Goal: Task Accomplishment & Management: Manage account settings

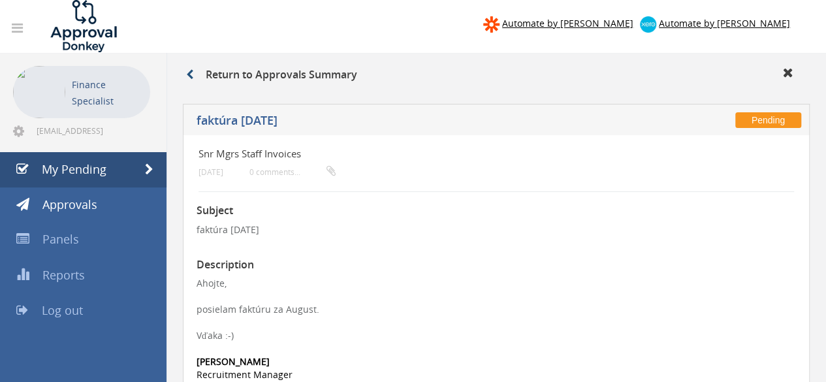
click at [189, 75] on icon at bounding box center [189, 74] width 7 height 10
click at [110, 165] on link "My Pending" at bounding box center [83, 169] width 167 height 35
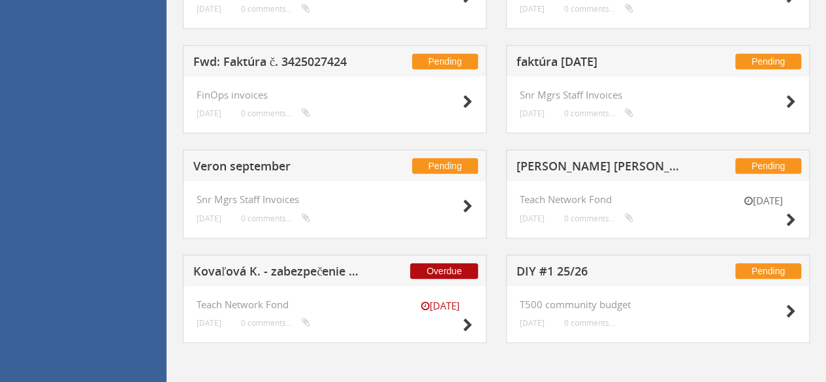
scroll to position [581, 0]
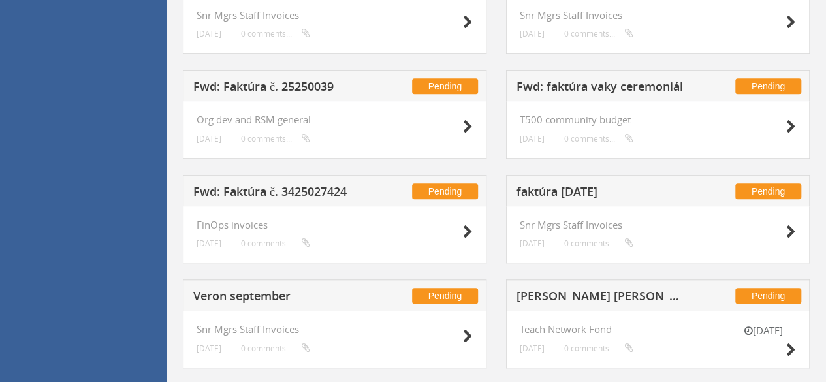
click at [278, 188] on h5 "Fwd: Faktúra č. 3425027424" at bounding box center [278, 193] width 170 height 16
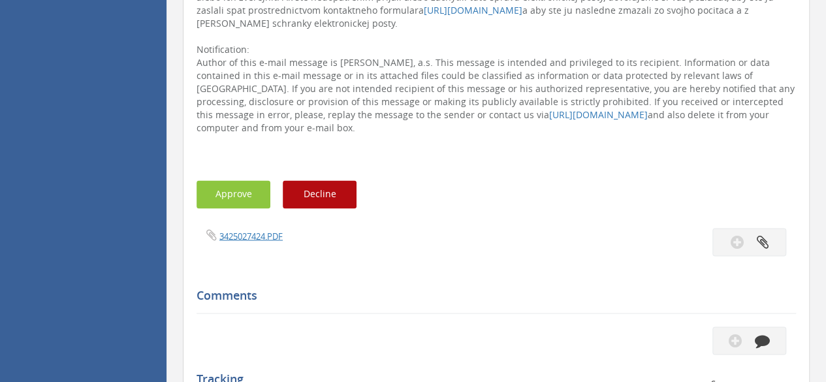
scroll to position [1038, 0]
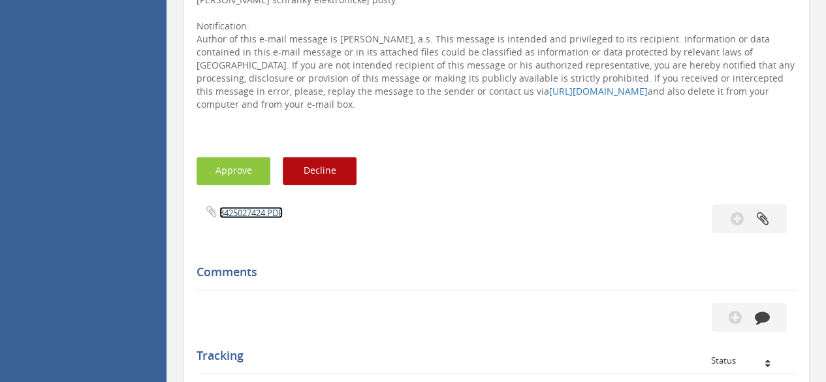
click at [248, 206] on link "3425027424.PDF" at bounding box center [250, 212] width 63 height 12
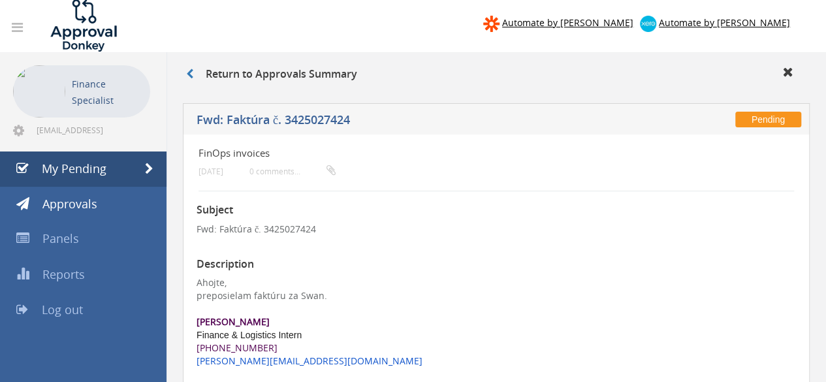
scroll to position [0, 0]
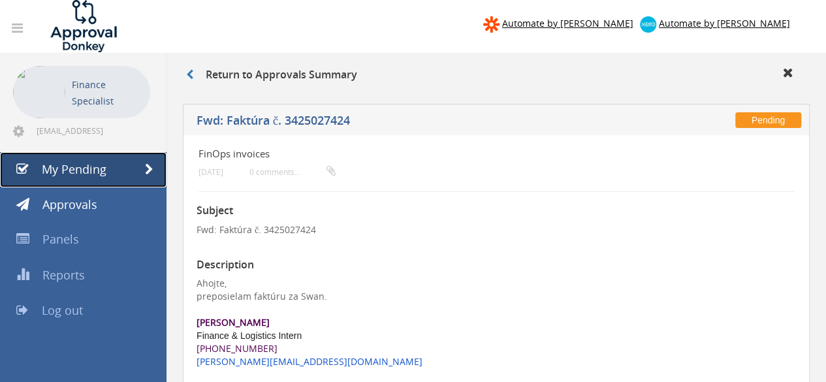
click at [112, 168] on link "My Pending" at bounding box center [83, 169] width 167 height 35
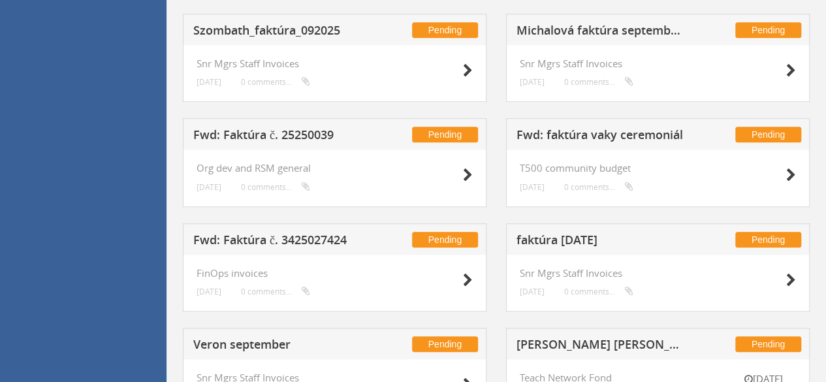
scroll to position [385, 0]
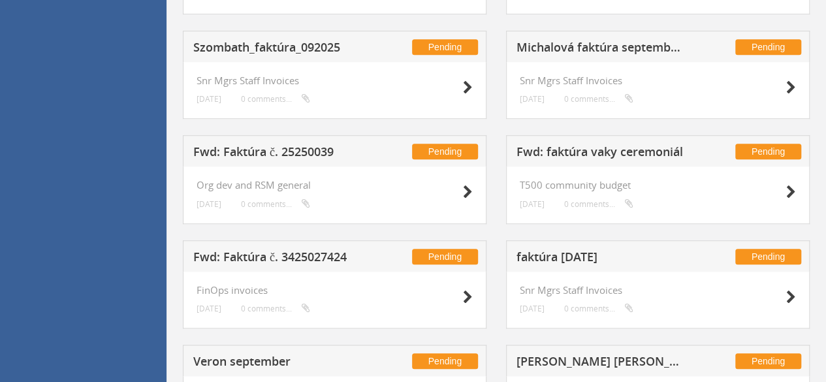
click at [605, 151] on h5 "Fwd: faktúra vaky ceremoniál" at bounding box center [601, 154] width 170 height 16
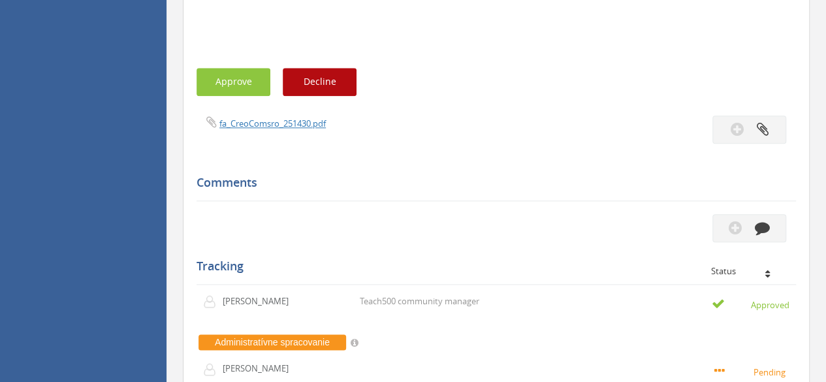
scroll to position [777, 0]
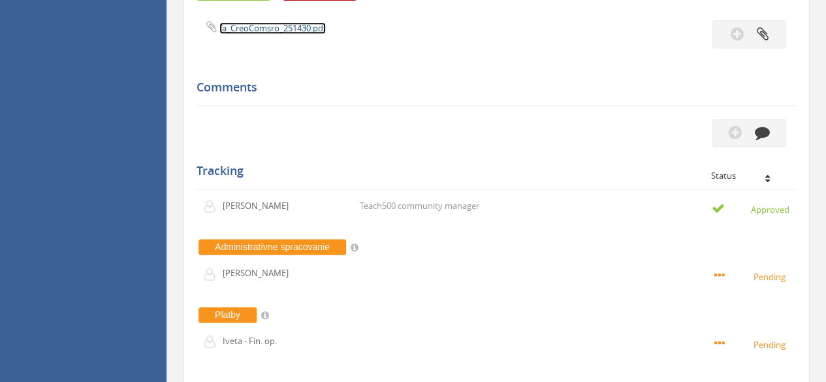
click at [254, 29] on link "fa_CreoComsro_251430.pdf" at bounding box center [272, 28] width 106 height 12
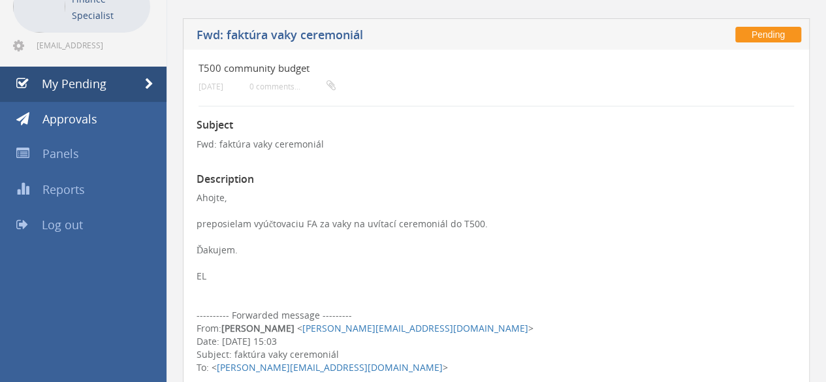
scroll to position [0, 0]
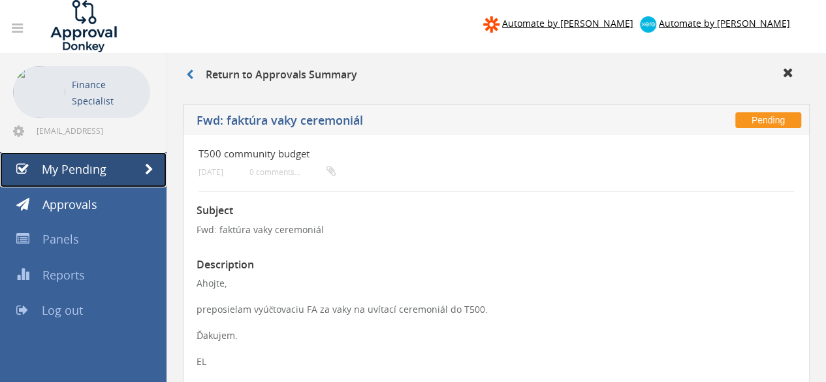
click at [99, 177] on span "My Pending" at bounding box center [74, 169] width 65 height 16
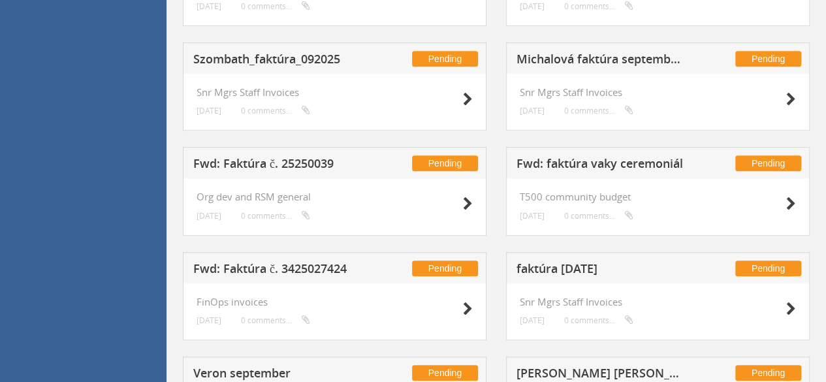
scroll to position [392, 0]
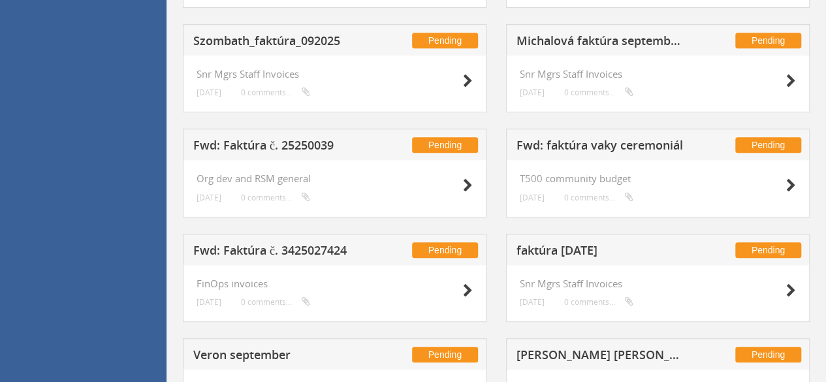
click at [229, 146] on h5 "Fwd: Faktúra č. 25250039" at bounding box center [278, 147] width 170 height 16
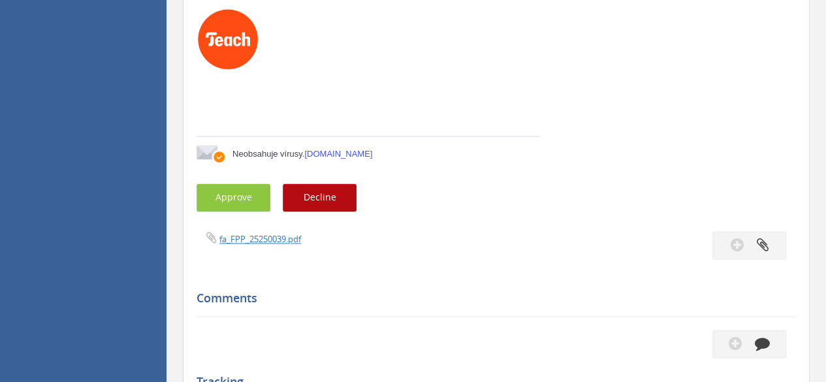
scroll to position [849, 0]
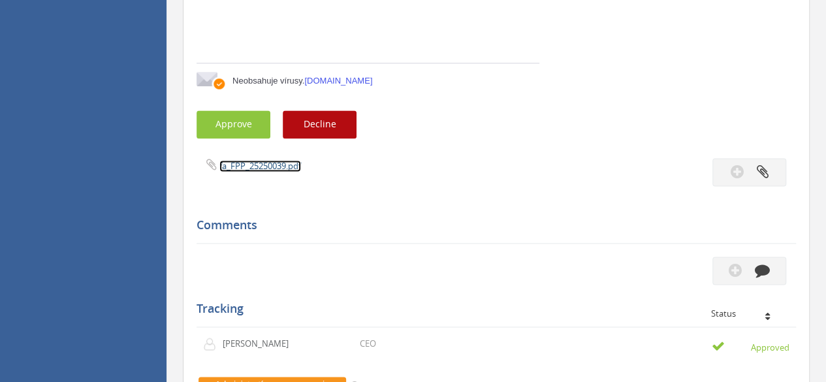
click at [242, 161] on link "fa_FPP_25250039.pdf" at bounding box center [260, 166] width 82 height 12
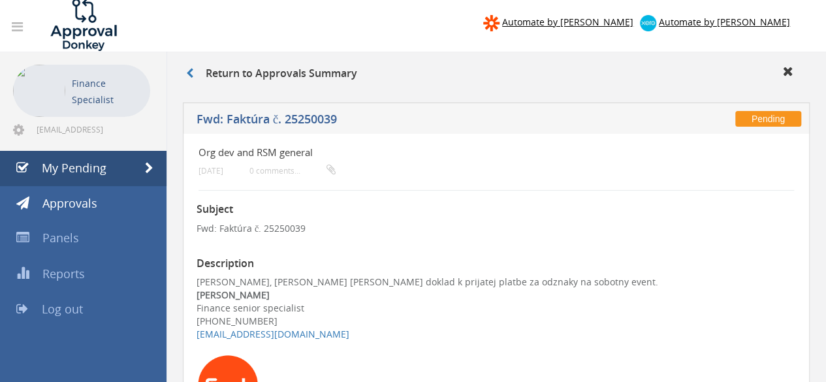
scroll to position [0, 0]
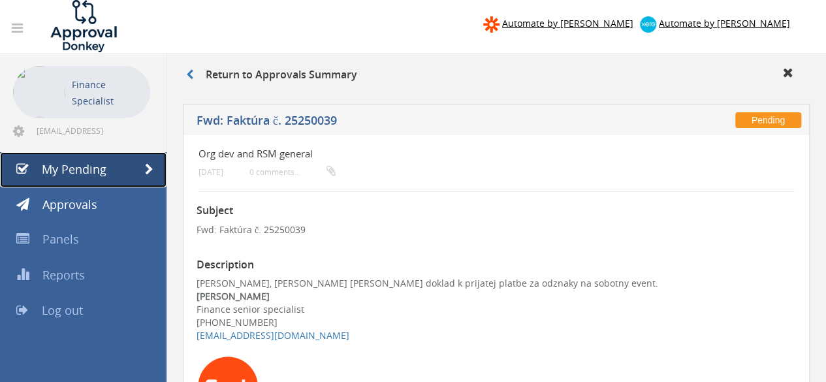
click at [100, 178] on link "My Pending" at bounding box center [83, 169] width 167 height 35
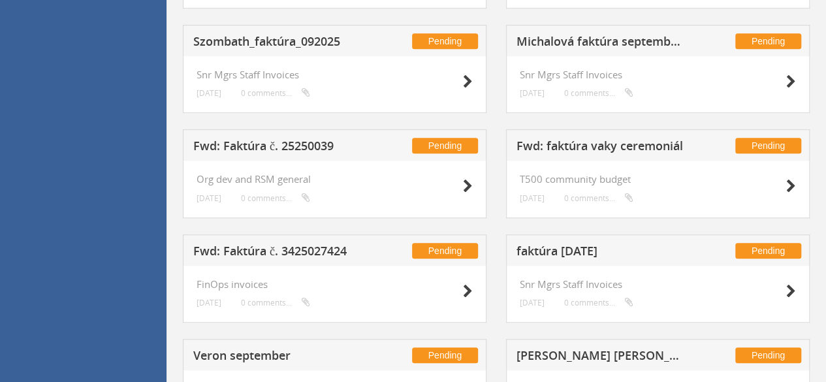
scroll to position [392, 0]
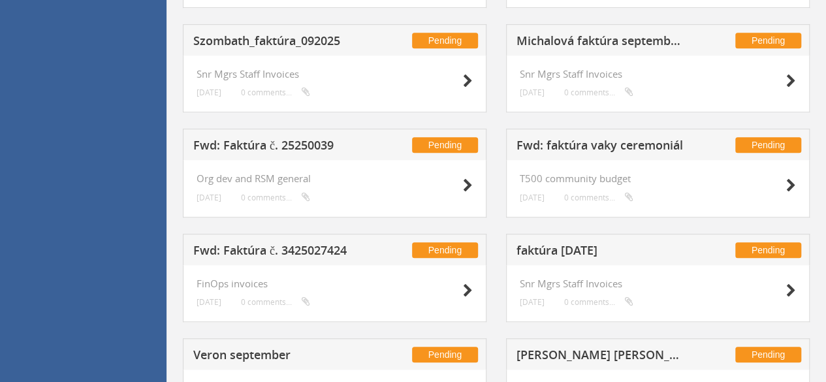
click at [294, 150] on h5 "Fwd: Faktúra č. 25250039" at bounding box center [278, 147] width 170 height 16
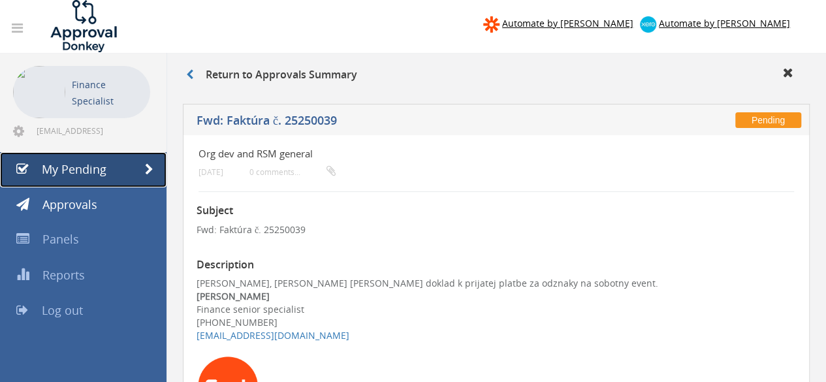
click at [76, 166] on span "My Pending" at bounding box center [74, 169] width 65 height 16
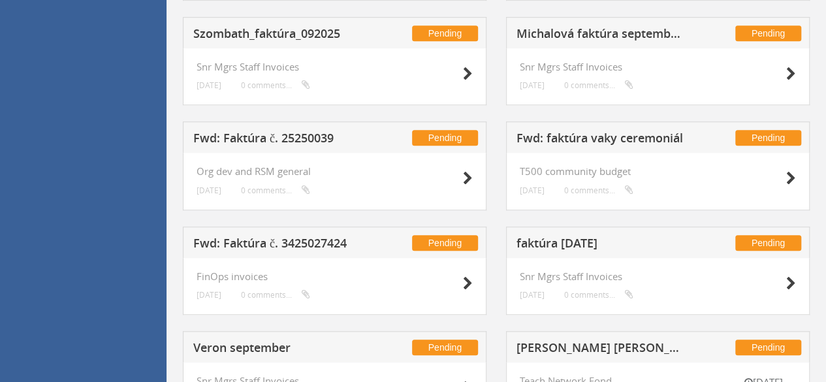
scroll to position [326, 0]
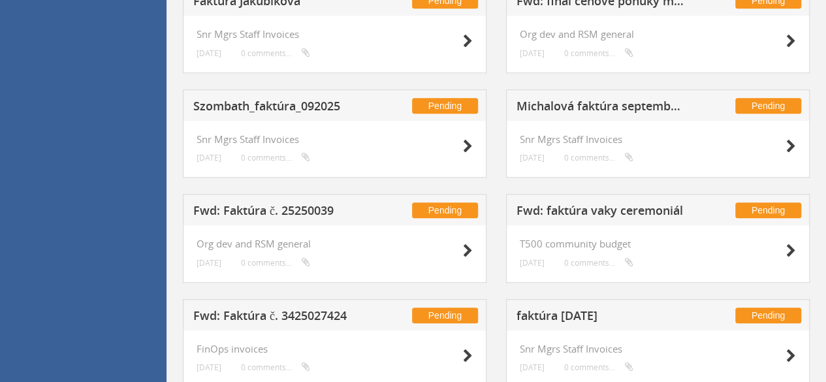
click at [619, 103] on h5 "Michalová faktúra september PLA" at bounding box center [601, 108] width 170 height 16
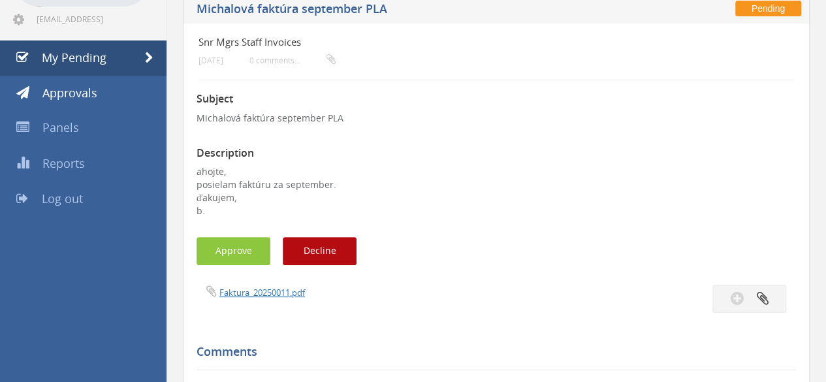
scroll to position [131, 0]
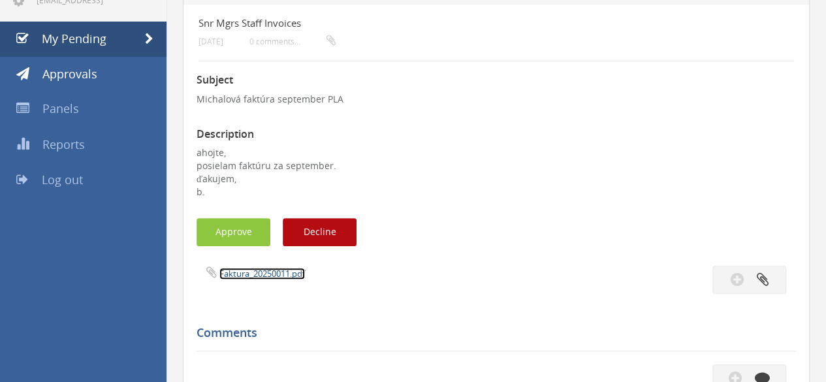
click at [242, 274] on link "Faktura_20250011.pdf" at bounding box center [262, 274] width 86 height 12
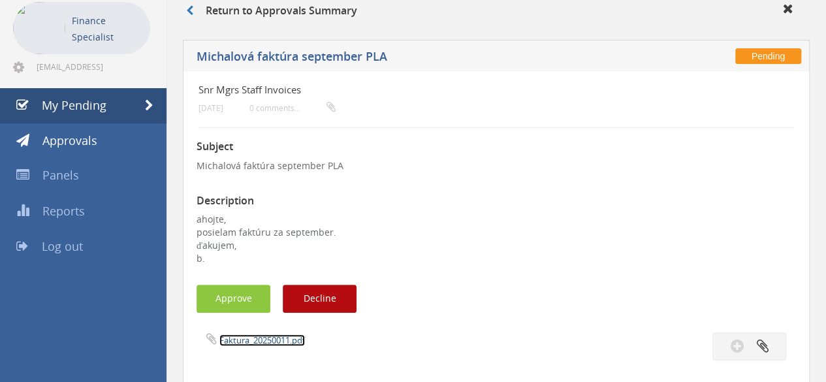
scroll to position [0, 0]
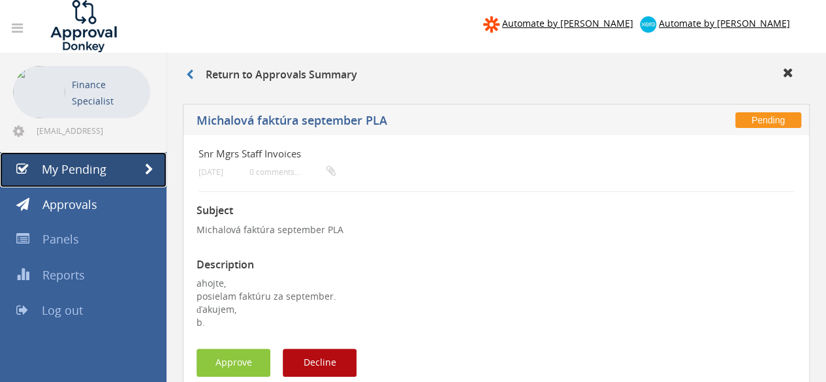
click at [118, 167] on link "My Pending" at bounding box center [83, 169] width 167 height 35
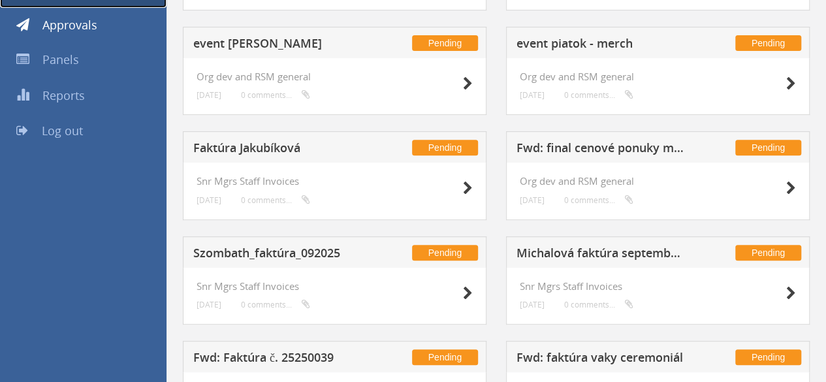
scroll to position [261, 0]
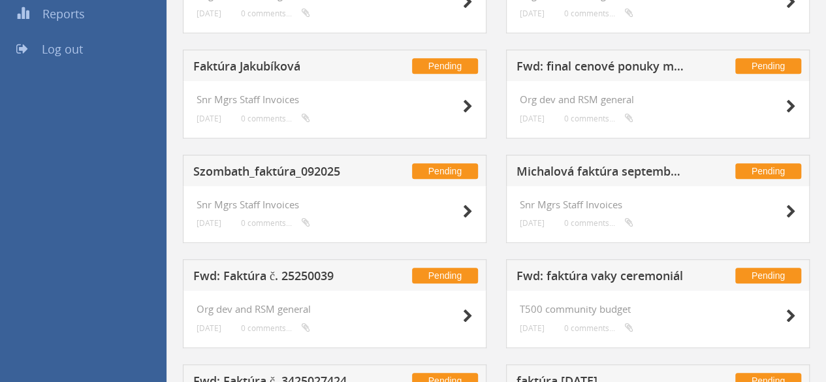
click at [264, 168] on h5 "Szombath_faktúra_092025" at bounding box center [278, 173] width 170 height 16
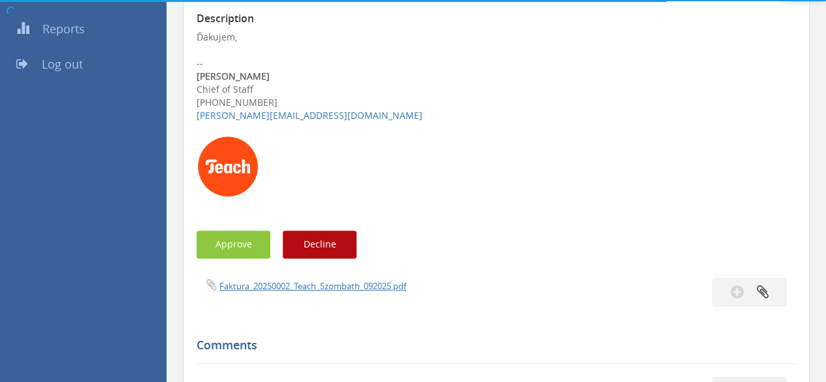
scroll to position [261, 0]
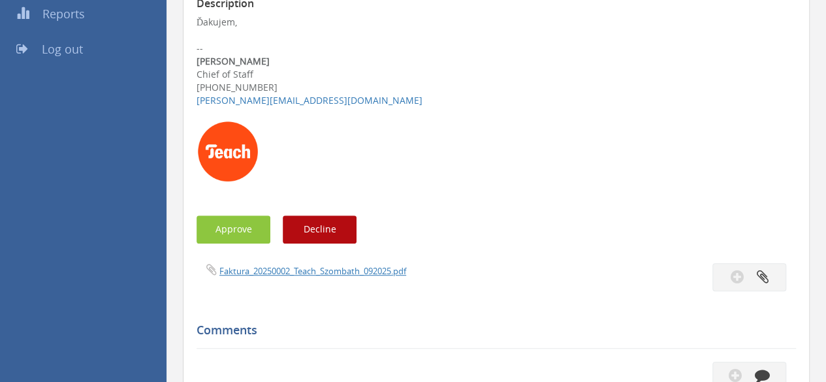
click at [259, 264] on span "Faktura_20250002_Teach_Szombath_092025.pdf" at bounding box center [302, 270] width 210 height 12
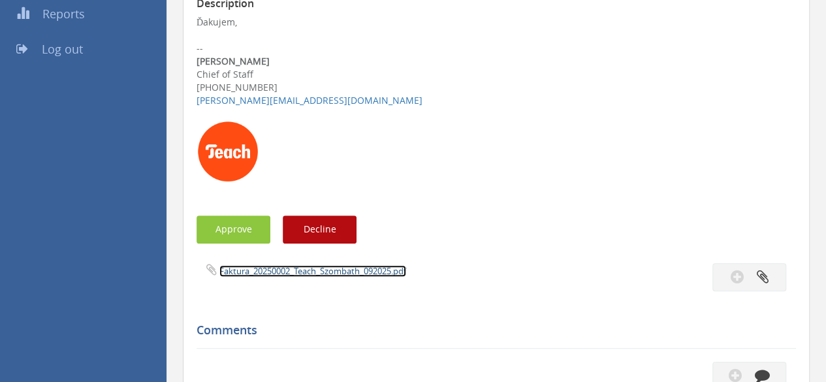
click at [259, 269] on link "Faktura_20250002_Teach_Szombath_092025.pdf" at bounding box center [312, 271] width 187 height 12
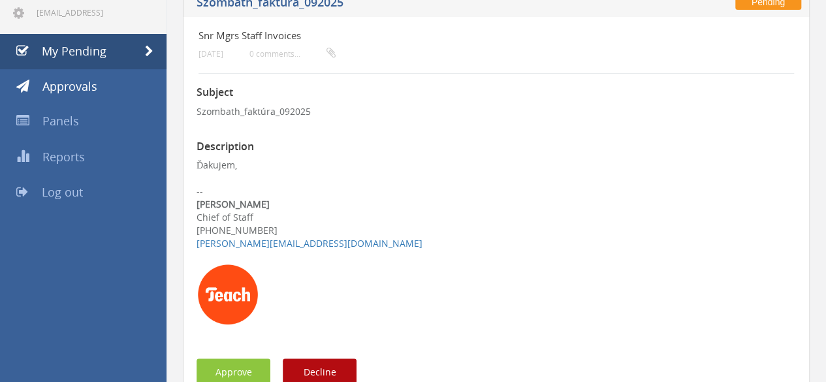
scroll to position [0, 0]
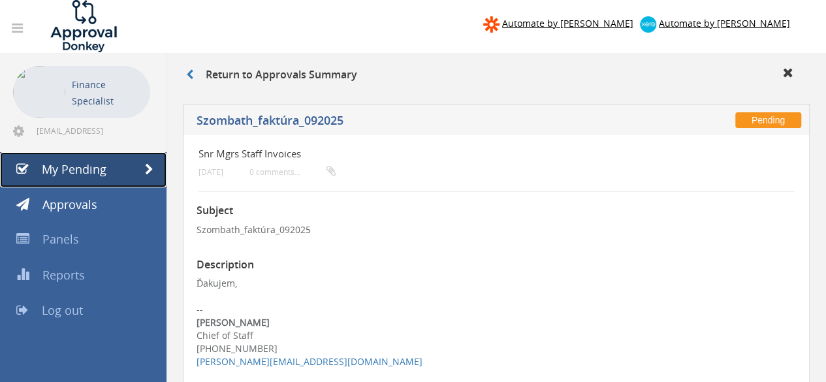
click at [65, 168] on span "My Pending" at bounding box center [74, 169] width 65 height 16
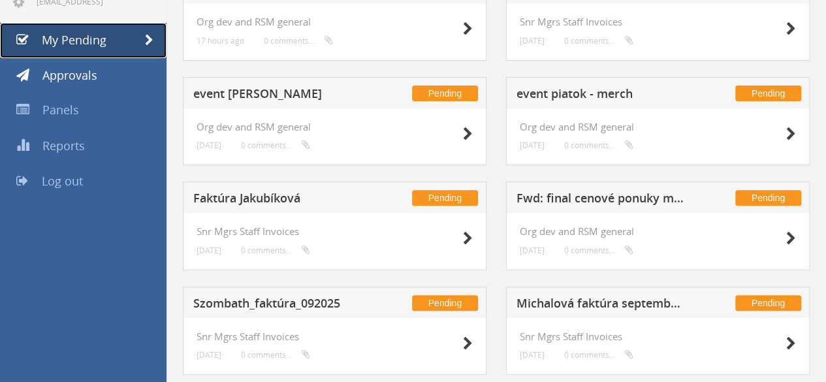
scroll to position [196, 0]
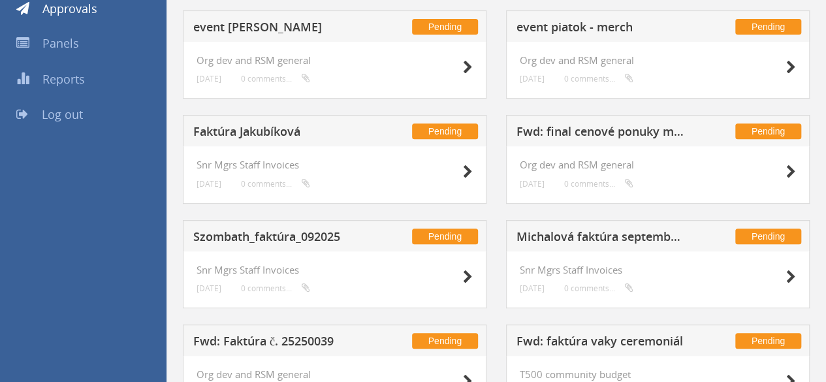
click at [569, 134] on h5 "Fwd: final cenové ponuky merchu na event" at bounding box center [601, 133] width 170 height 16
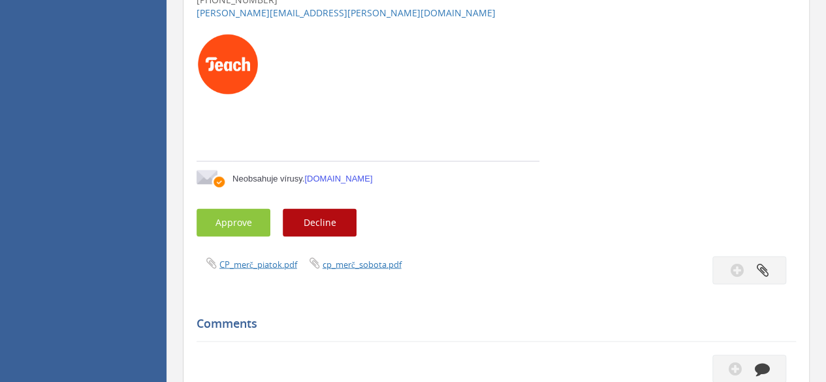
scroll to position [1045, 0]
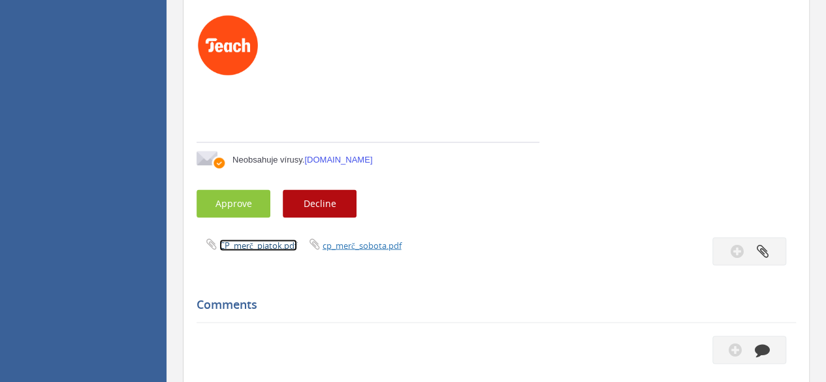
click at [232, 247] on link "CP_merč_piatok.pdf" at bounding box center [258, 245] width 78 height 12
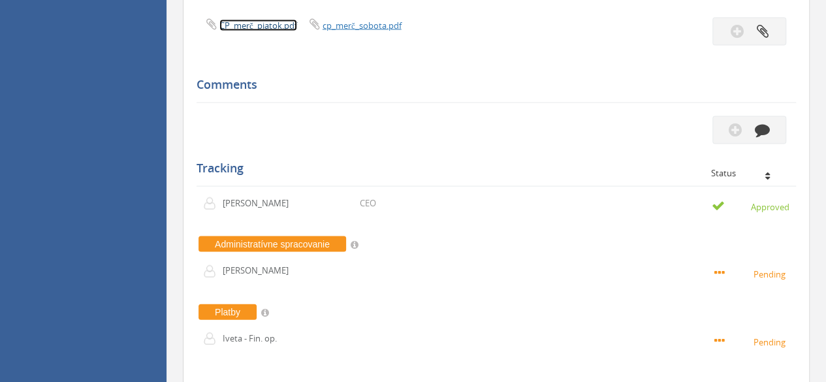
scroll to position [1071, 0]
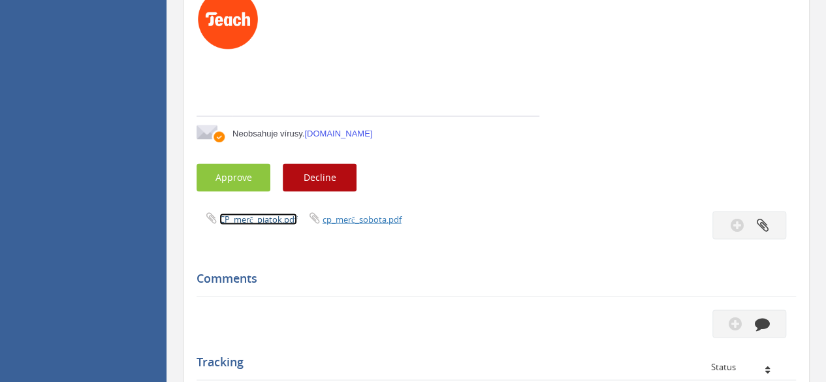
click at [242, 217] on link "CP_merč_piatok.pdf" at bounding box center [258, 219] width 78 height 12
click at [345, 214] on link "cp_merč_sobota.pdf" at bounding box center [362, 219] width 79 height 12
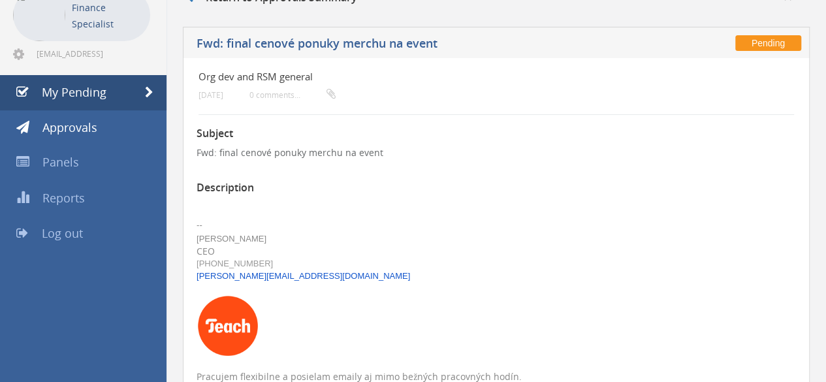
scroll to position [0, 0]
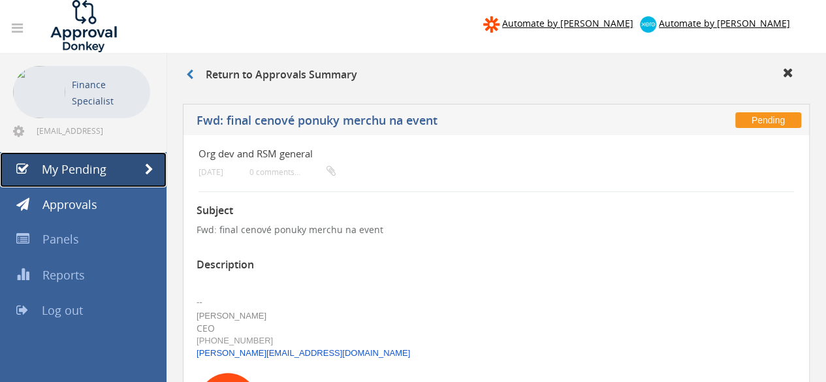
click at [86, 168] on span "My Pending" at bounding box center [74, 169] width 65 height 16
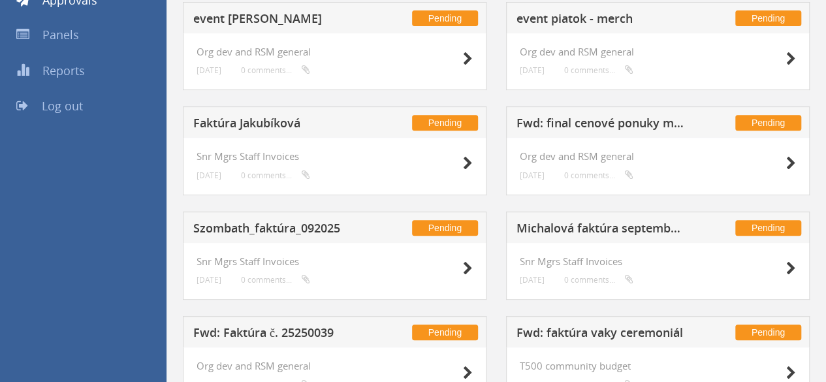
scroll to position [196, 0]
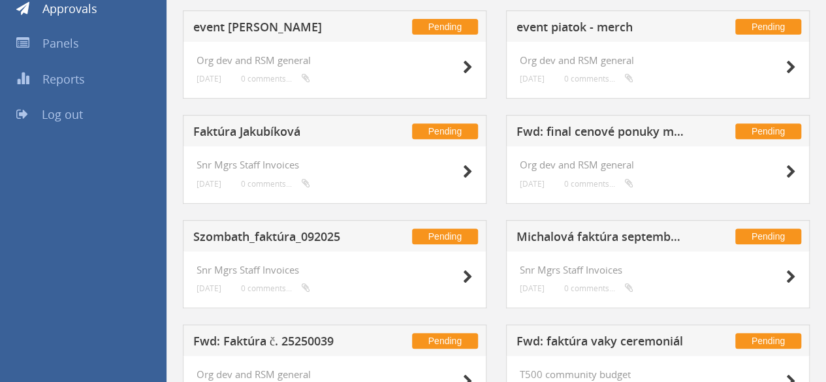
click at [590, 129] on h5 "Fwd: final cenové ponuky merchu na event" at bounding box center [601, 133] width 170 height 16
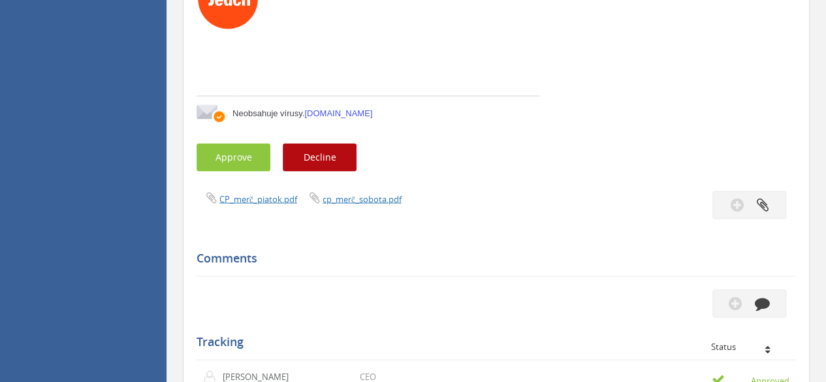
scroll to position [1110, 0]
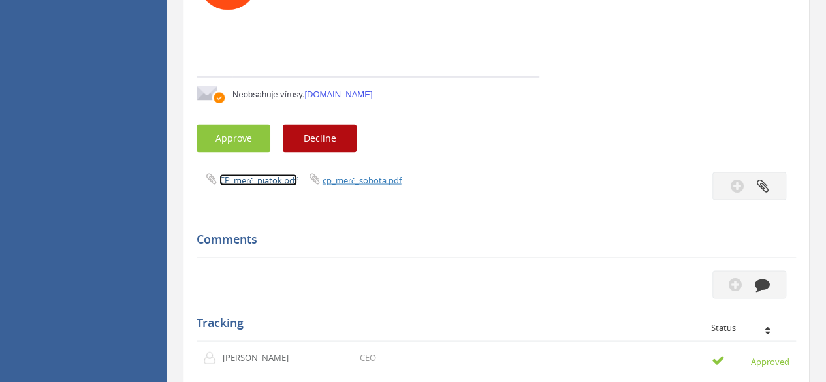
click at [274, 177] on link "CP_merč_piatok.pdf" at bounding box center [258, 180] width 78 height 12
click at [374, 174] on link "cp_merč_sobota.pdf" at bounding box center [362, 180] width 79 height 12
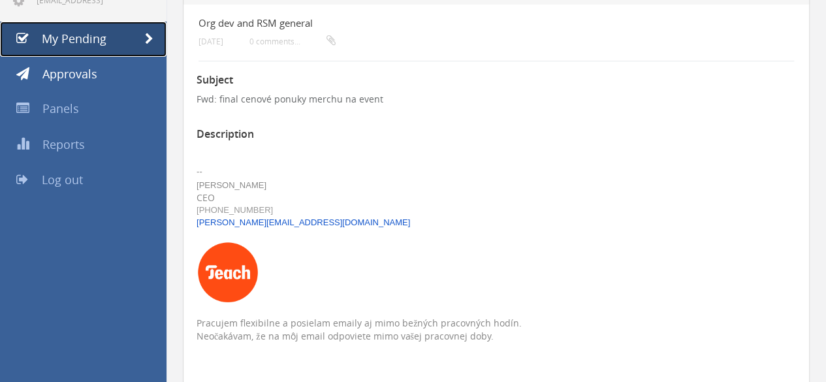
click at [127, 41] on link "My Pending" at bounding box center [83, 39] width 167 height 35
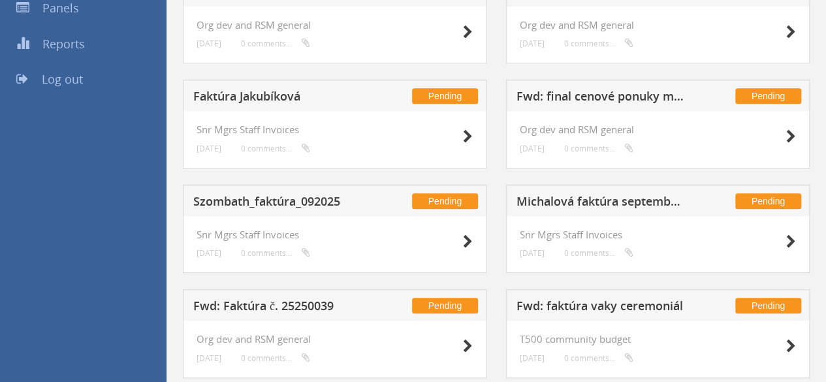
scroll to position [118, 0]
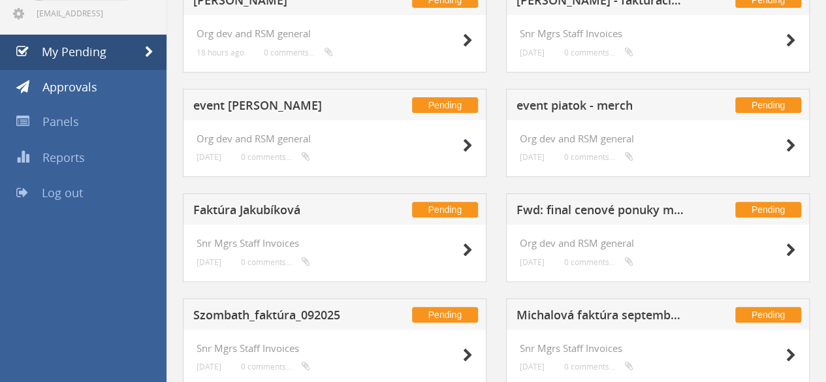
click at [246, 210] on h5 "Faktúra Jakubíková" at bounding box center [278, 212] width 170 height 16
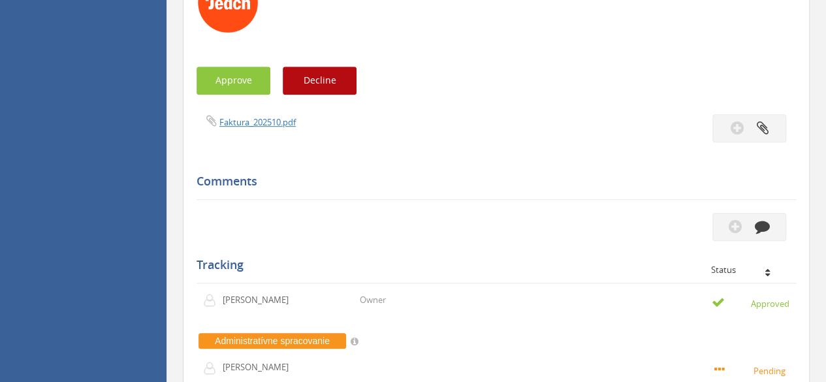
scroll to position [379, 0]
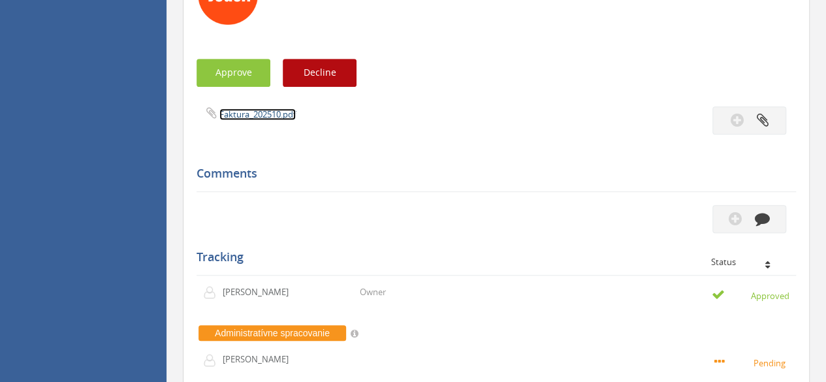
click at [236, 114] on link "Faktura_202510.pdf" at bounding box center [257, 114] width 76 height 12
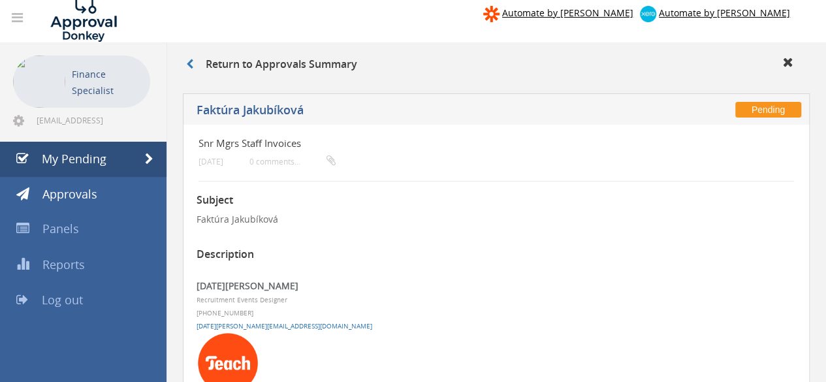
scroll to position [0, 0]
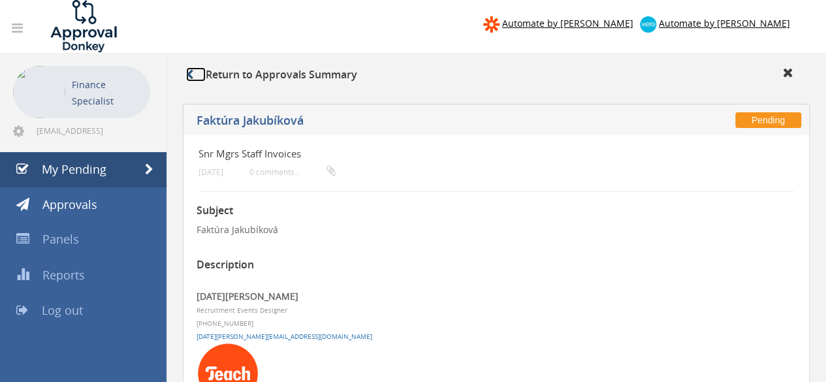
click at [191, 81] on link at bounding box center [196, 74] width 20 height 14
click at [123, 171] on link "My Pending" at bounding box center [83, 169] width 167 height 35
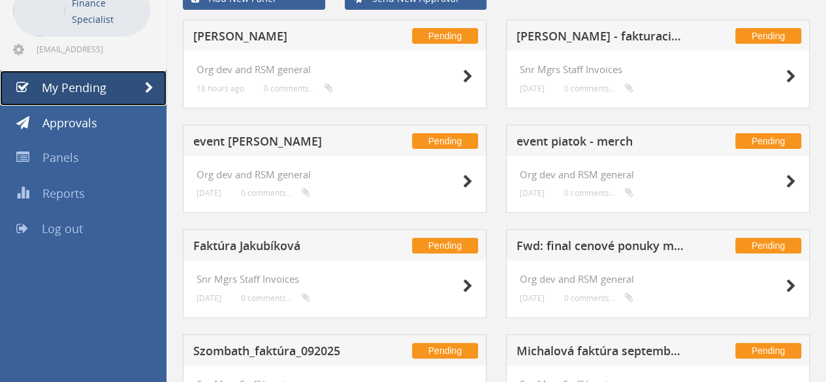
scroll to position [65, 0]
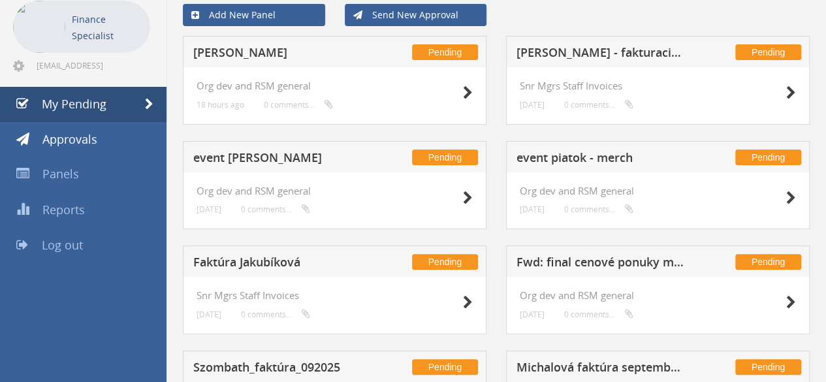
click at [571, 160] on h5 "event piatok - merch" at bounding box center [601, 159] width 170 height 16
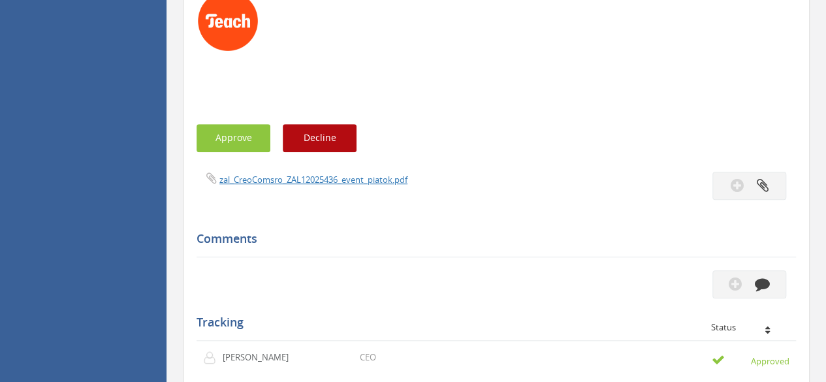
scroll to position [457, 0]
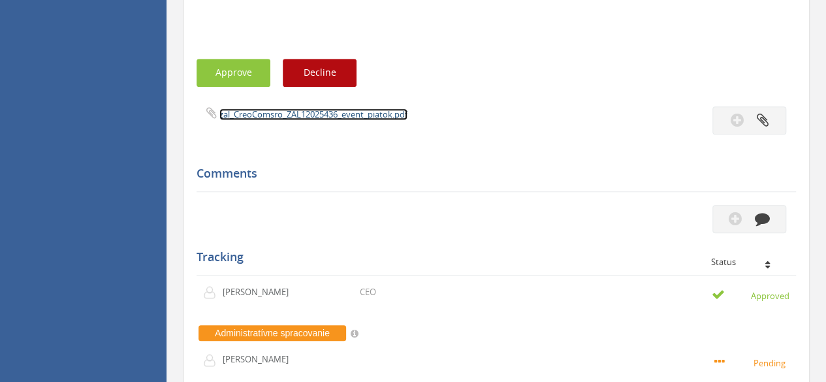
click at [261, 116] on link "zal_CreoComsro_ZAL12025436_event_piatok.pdf" at bounding box center [313, 114] width 188 height 12
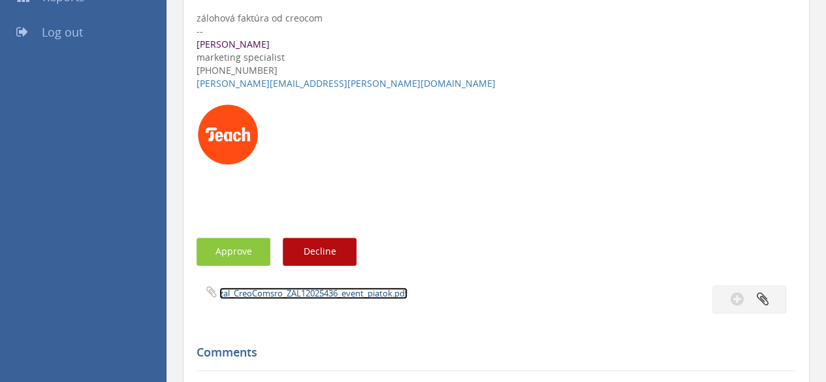
scroll to position [0, 0]
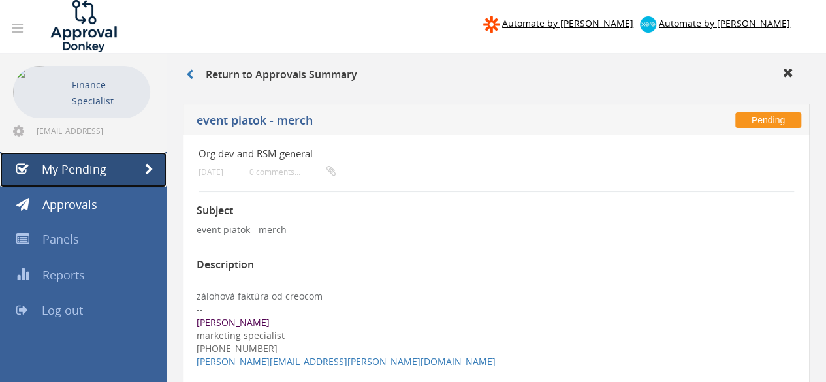
click at [78, 170] on span "My Pending" at bounding box center [74, 169] width 65 height 16
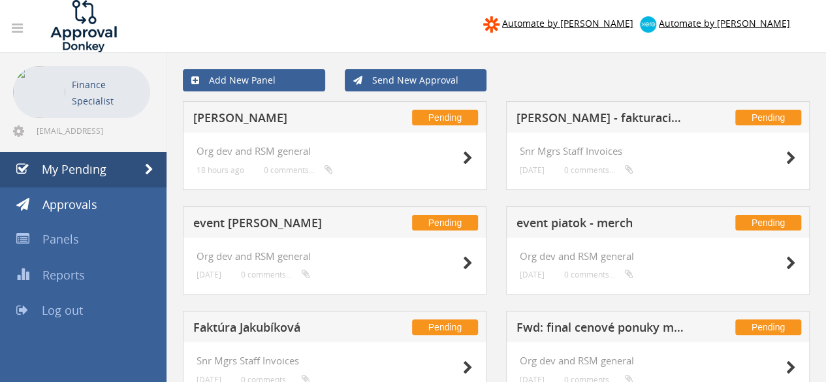
click at [235, 223] on h5 "event [PERSON_NAME]" at bounding box center [278, 225] width 170 height 16
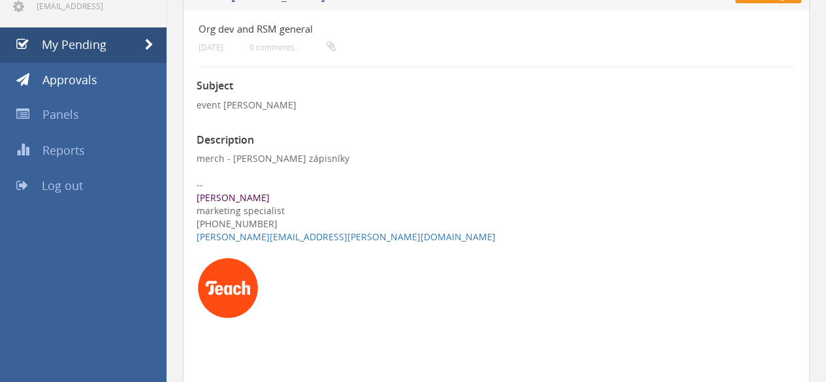
scroll to position [261, 0]
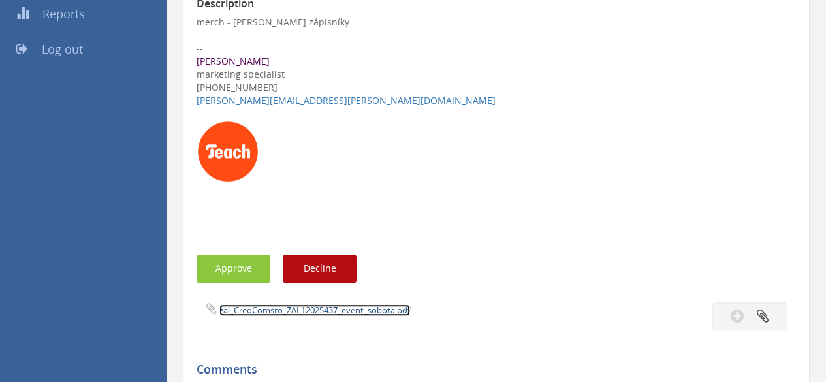
click at [235, 312] on link "zal_CreoComsro_ZAL12025437_event_sobota.pdf" at bounding box center [314, 310] width 191 height 12
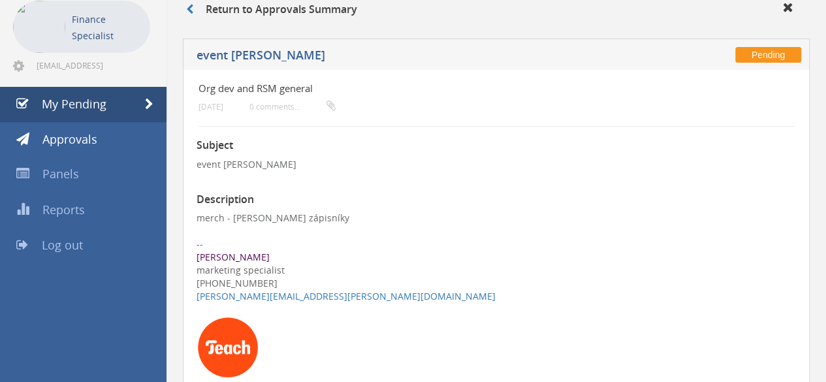
scroll to position [0, 0]
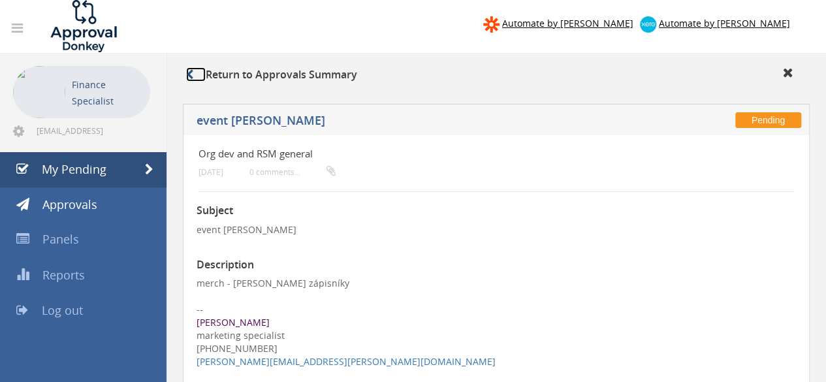
click at [197, 75] on link at bounding box center [196, 74] width 20 height 14
click at [98, 172] on span "My Pending" at bounding box center [74, 169] width 65 height 16
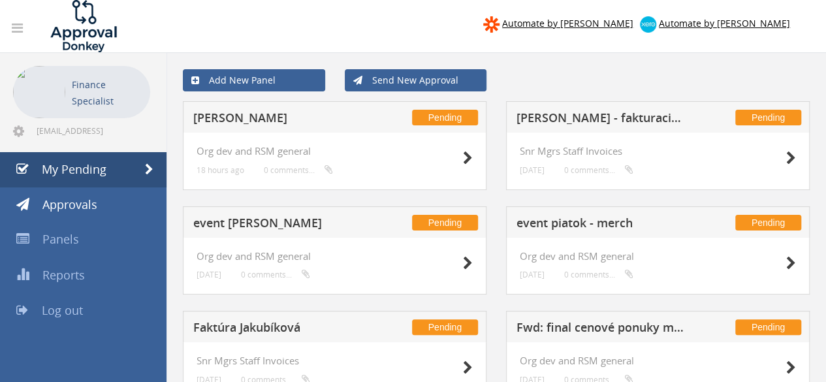
click at [613, 116] on h5 "[PERSON_NAME] - fakturacia za 09/25" at bounding box center [601, 120] width 170 height 16
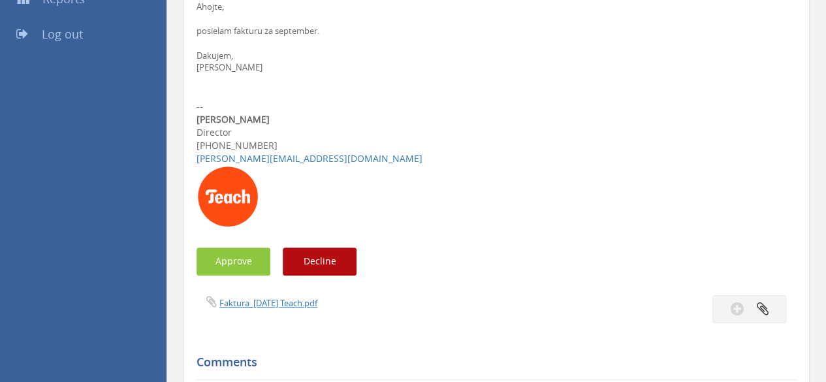
scroll to position [326, 0]
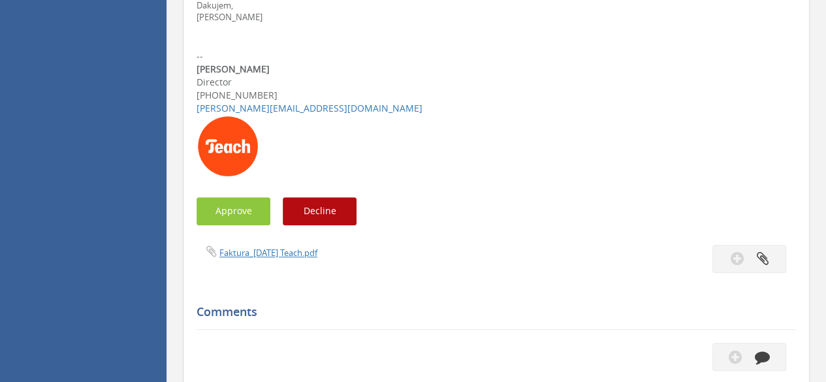
click at [278, 246] on span "Faktura_[DATE] Teach.pdf" at bounding box center [257, 252] width 121 height 12
click at [278, 252] on link "Faktura_[DATE] Teach.pdf" at bounding box center [268, 253] width 98 height 12
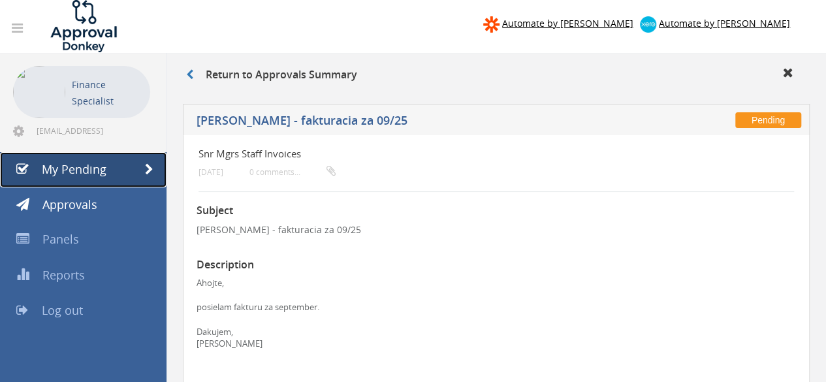
click at [129, 169] on link "My Pending" at bounding box center [83, 169] width 167 height 35
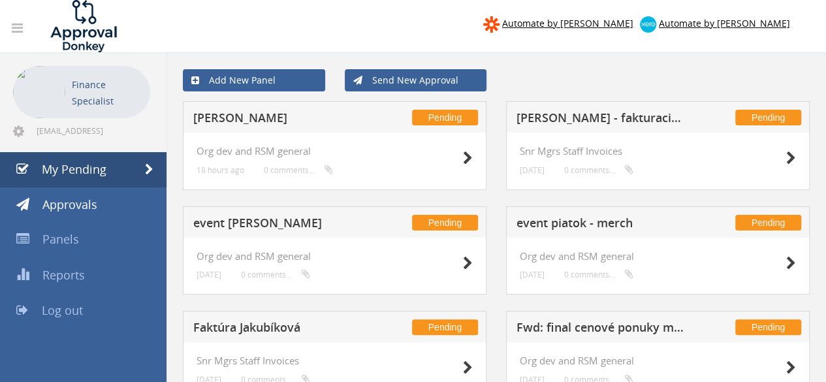
click at [211, 118] on h5 "[PERSON_NAME]" at bounding box center [278, 120] width 170 height 16
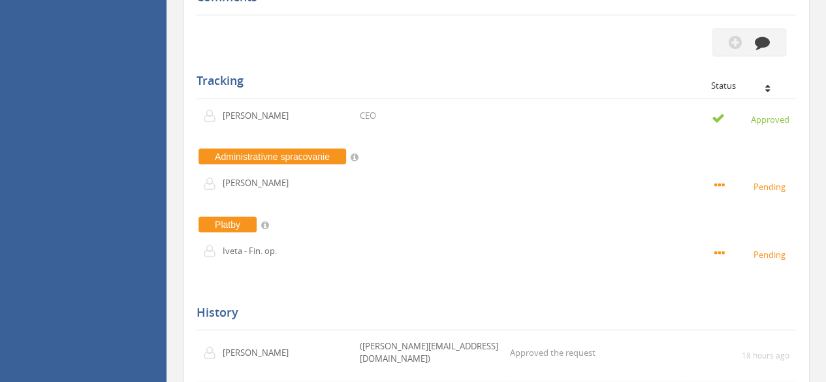
scroll to position [1371, 0]
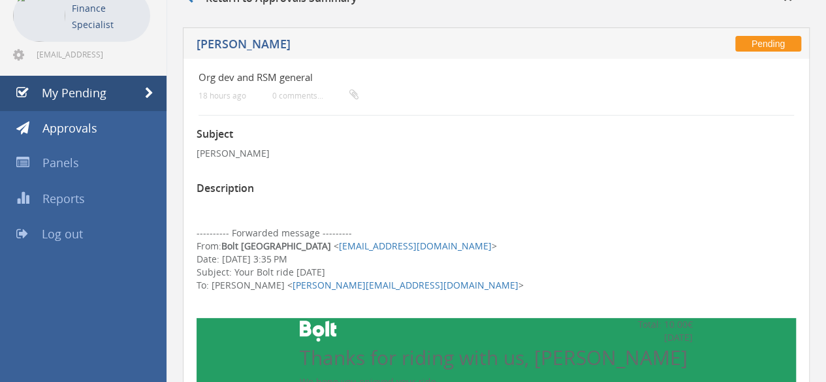
scroll to position [0, 0]
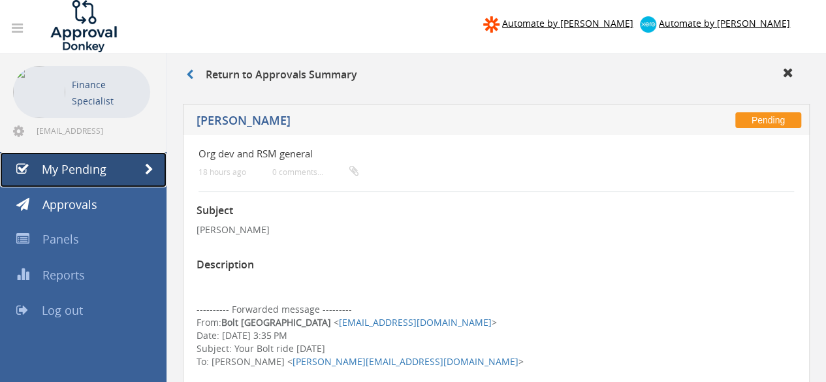
click at [76, 174] on span "My Pending" at bounding box center [74, 169] width 65 height 16
